Goal: Communication & Community: Answer question/provide support

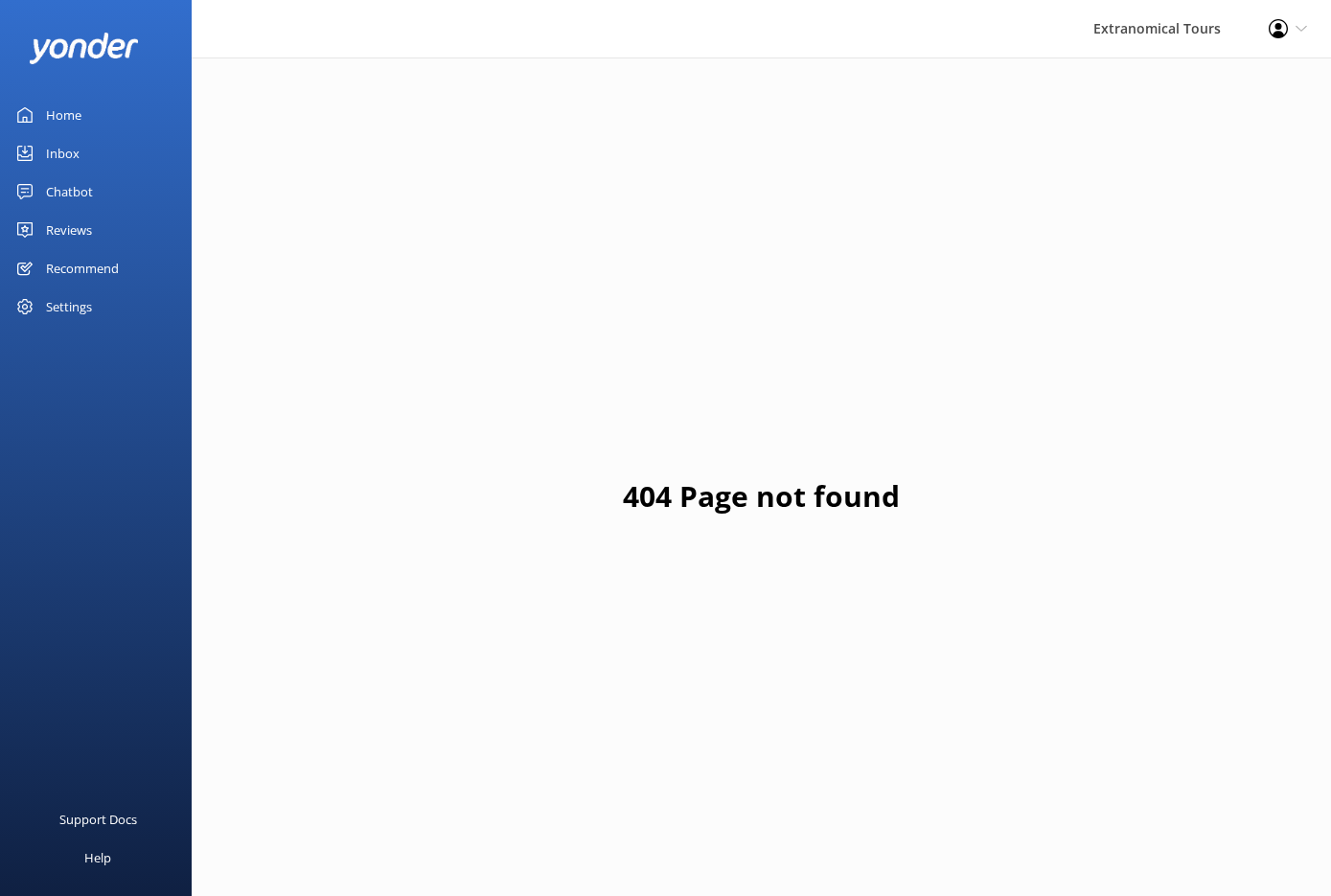
click at [82, 161] on link "Inbox" at bounding box center [96, 153] width 192 height 38
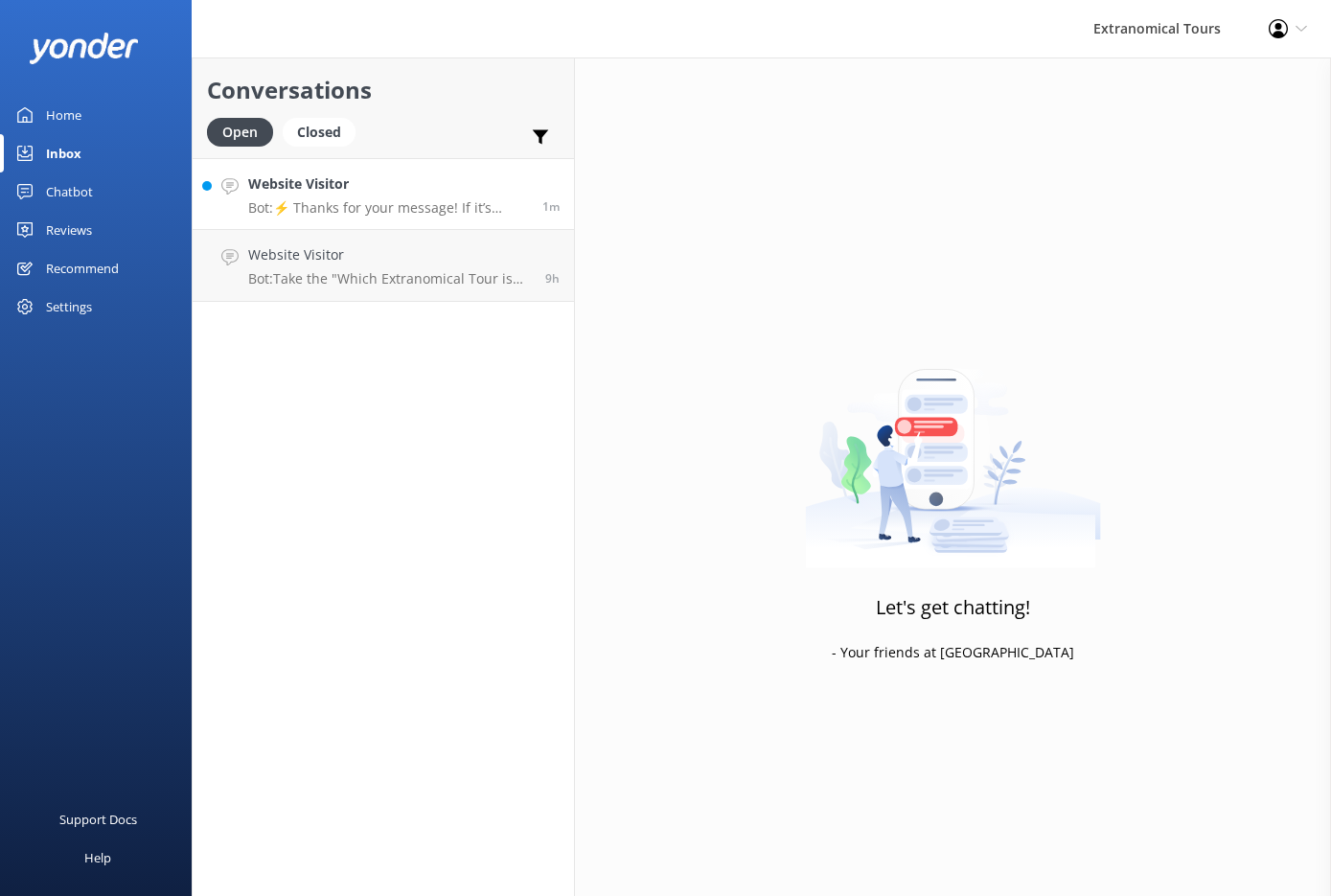
click at [347, 187] on h4 "Website Visitor" at bounding box center [388, 184] width 279 height 21
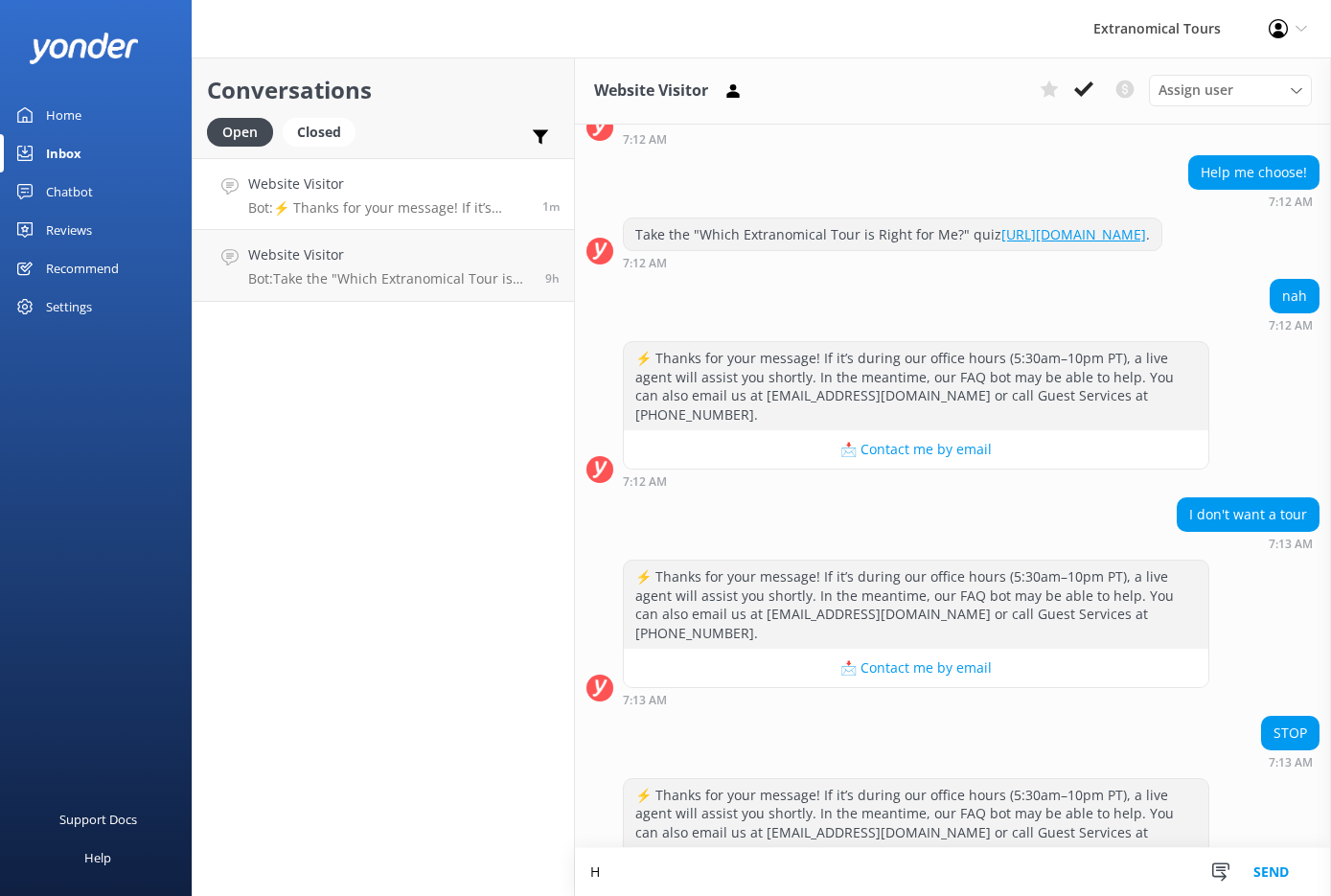
scroll to position [210, 0]
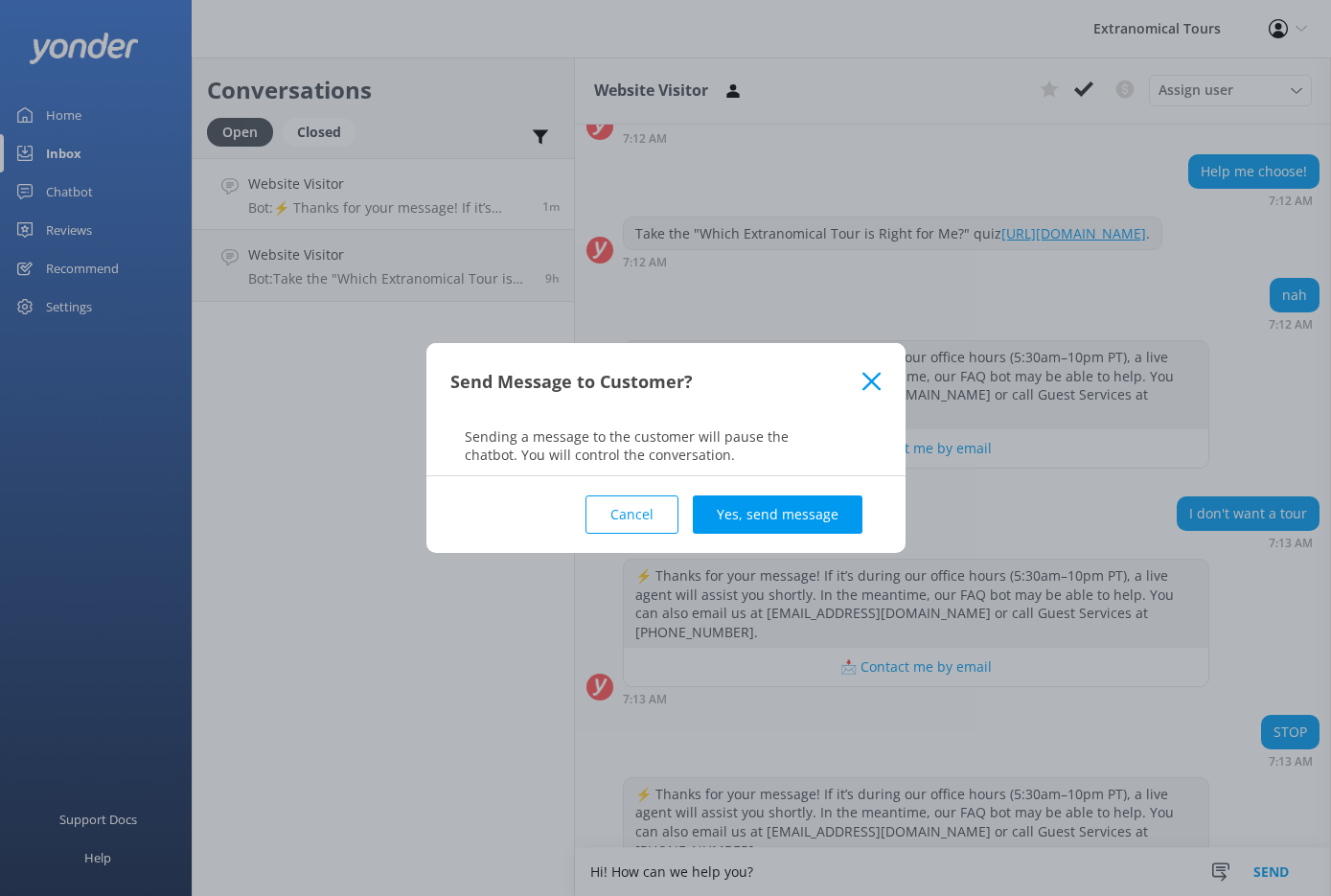
type textarea "Hi! How can we help you?"
click at [815, 525] on button "Yes, send message" at bounding box center [777, 515] width 170 height 38
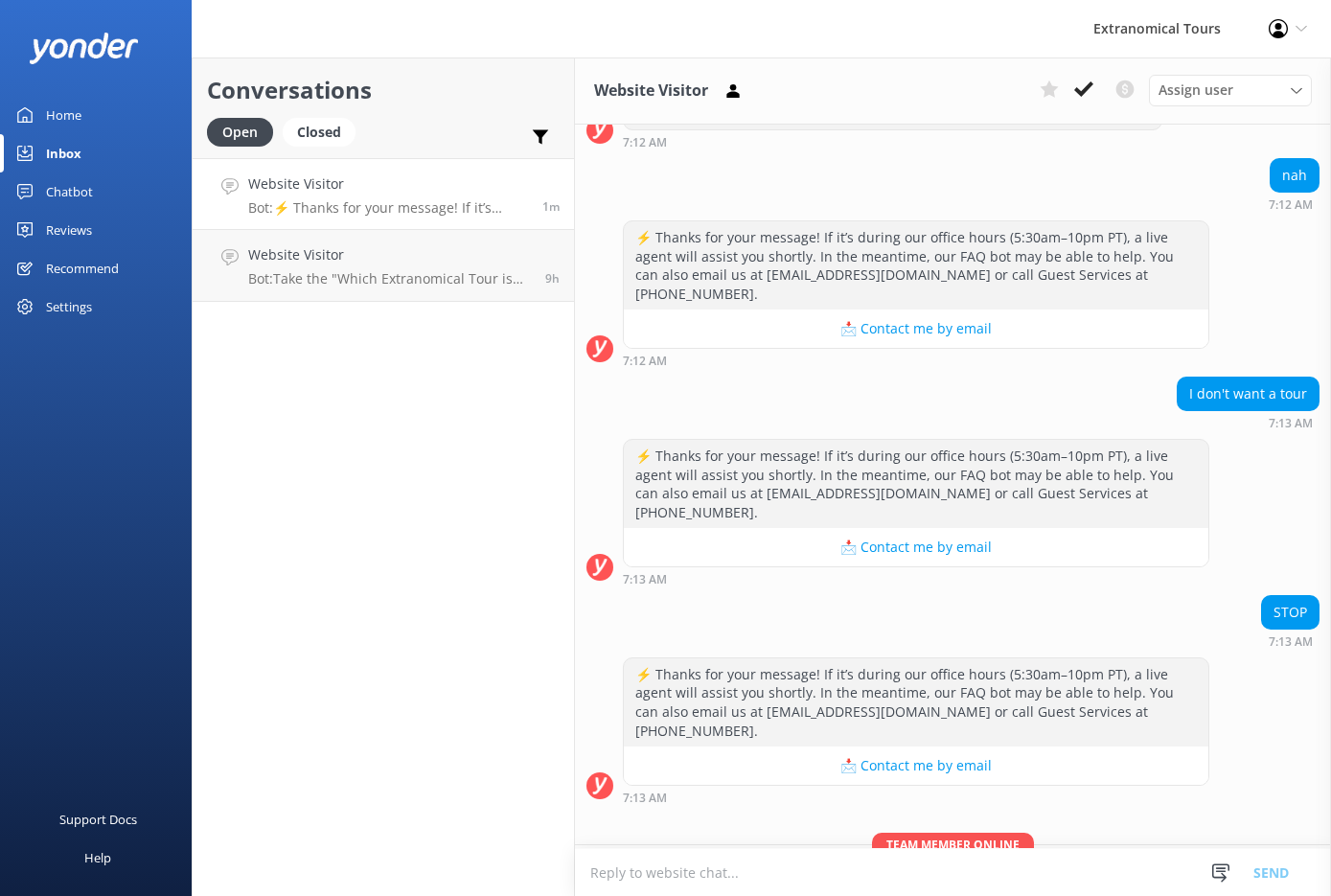
scroll to position [333, 0]
